Goal: Navigation & Orientation: Find specific page/section

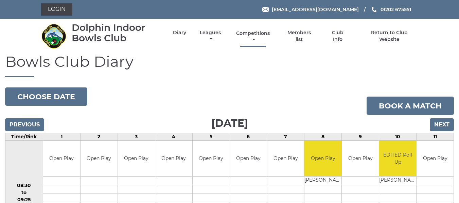
click at [248, 35] on link "Competitions" at bounding box center [253, 36] width 37 height 13
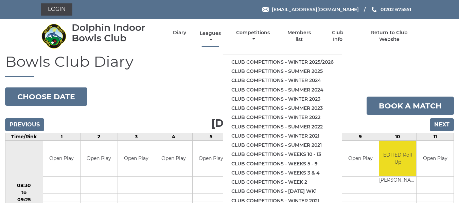
click at [204, 33] on link "Leagues" at bounding box center [210, 36] width 24 height 13
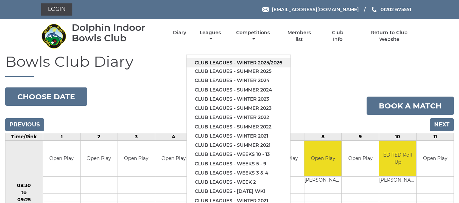
click at [216, 63] on link "Club leagues - Winter 2025/2026" at bounding box center [238, 62] width 104 height 9
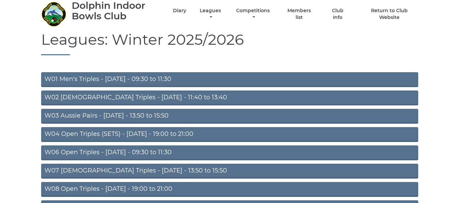
scroll to position [34, 0]
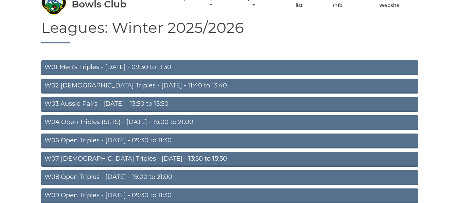
click at [130, 107] on link "W03 Aussie Pairs - Monday - 13:50 to 15:50" at bounding box center [229, 104] width 377 height 15
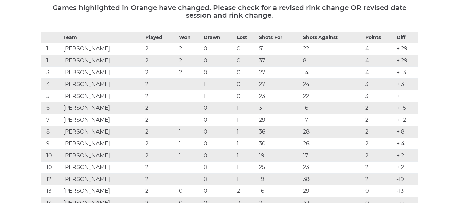
scroll to position [102, 0]
